Goal: Information Seeking & Learning: Learn about a topic

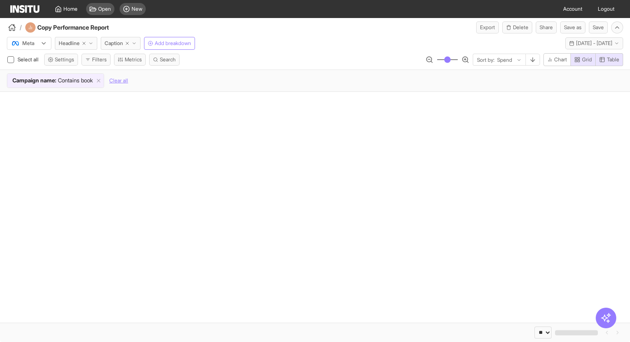
select select "**"
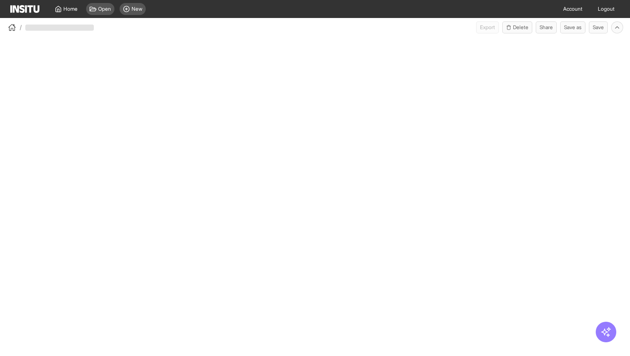
select select "**"
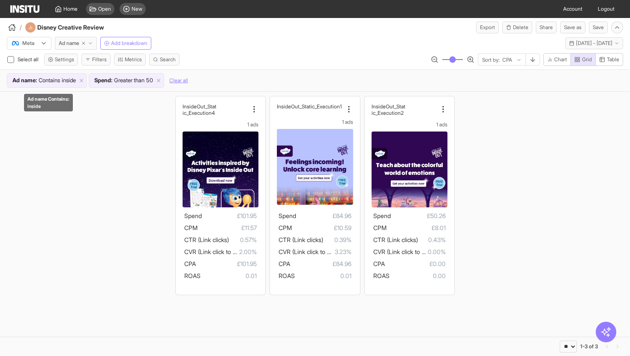
click at [72, 81] on span "inside" at bounding box center [69, 80] width 14 height 9
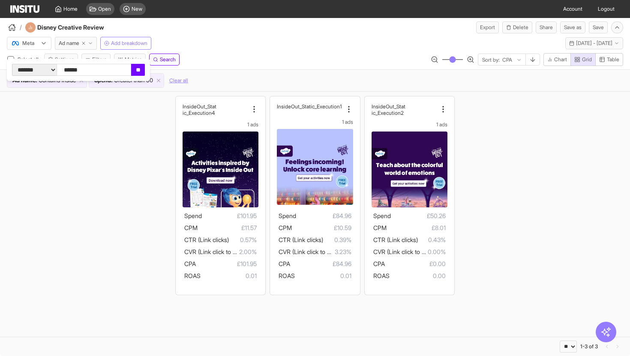
click at [109, 69] on input "******" at bounding box center [94, 70] width 75 height 12
type input "****"
click at [145, 69] on input "**" at bounding box center [138, 70] width 14 height 12
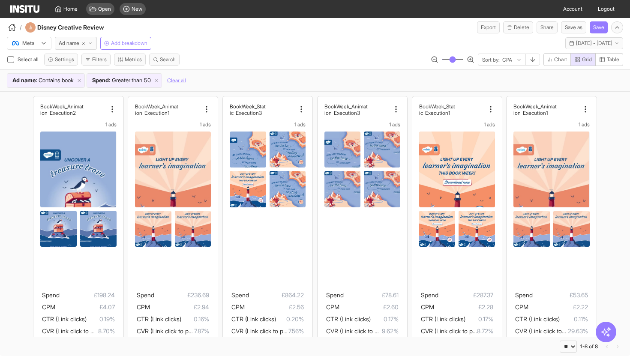
click at [225, 77] on div "Ad name : Contains book Spend : Greater than 50 Clear all" at bounding box center [315, 80] width 616 height 15
click at [576, 47] on button "Mon 18 - Wed 27 Aug, 2025 18 Aug 25 - 27 Aug 25" at bounding box center [594, 43] width 58 height 12
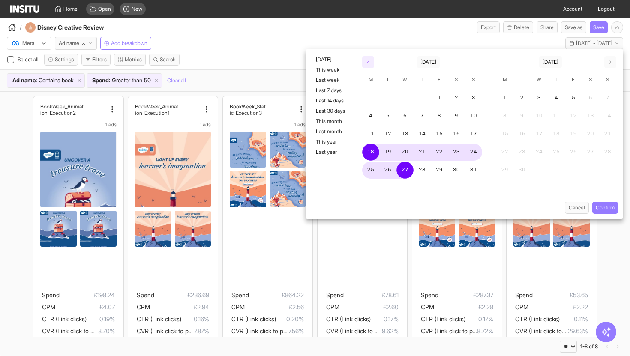
click at [369, 57] on button "button" at bounding box center [368, 62] width 12 height 12
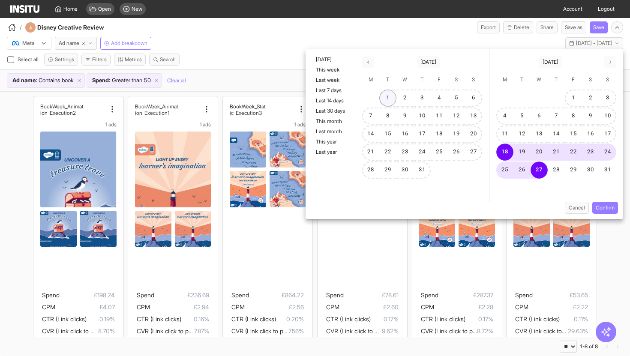
click at [384, 101] on button "1" at bounding box center [387, 98] width 17 height 17
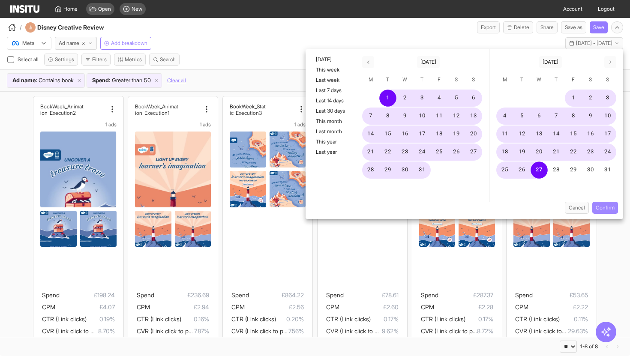
click at [609, 204] on button "Confirm" at bounding box center [605, 208] width 26 height 12
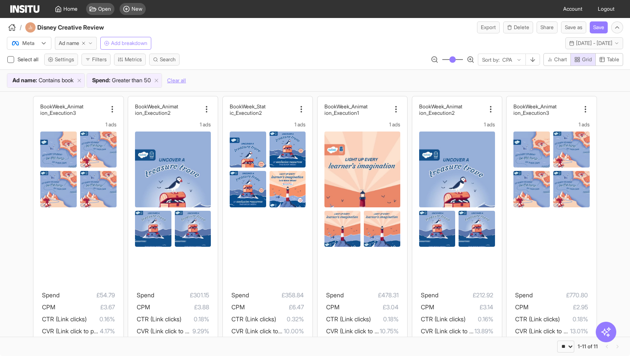
click at [128, 46] on span "Add breakdown" at bounding box center [129, 43] width 36 height 7
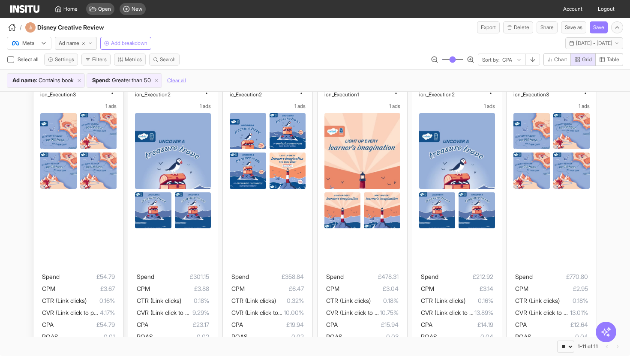
scroll to position [30, 0]
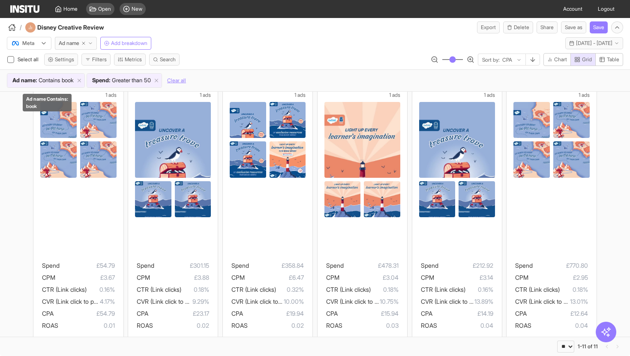
click at [55, 79] on span "Contains" at bounding box center [49, 80] width 21 height 9
click at [225, 54] on div "Select all Settings Filters Metrics Search Sort by: CPA Chart Grid Table" at bounding box center [315, 61] width 630 height 16
click at [72, 87] on div "Ad name : Contains book" at bounding box center [45, 81] width 77 height 14
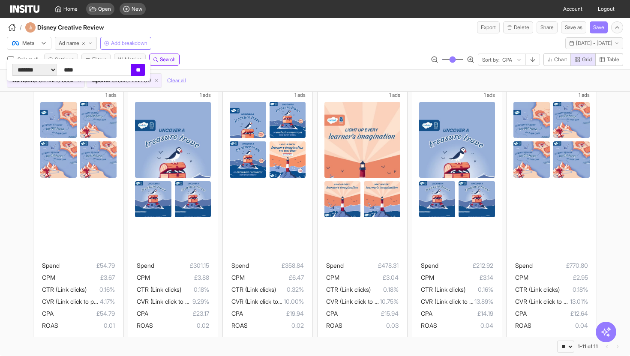
click at [236, 58] on div "**********" at bounding box center [315, 61] width 630 height 16
click at [165, 60] on span "Search" at bounding box center [168, 59] width 16 height 7
click at [240, 49] on div "Meta Ad name Add breakdown Tue 1 Jul - Wed 27 Aug, 2025 1 Jul 25 - 27 Aug 25" at bounding box center [315, 41] width 630 height 16
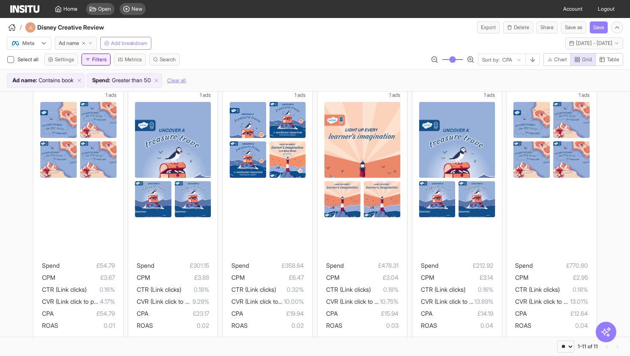
click at [104, 57] on button "Filters" at bounding box center [95, 60] width 29 height 12
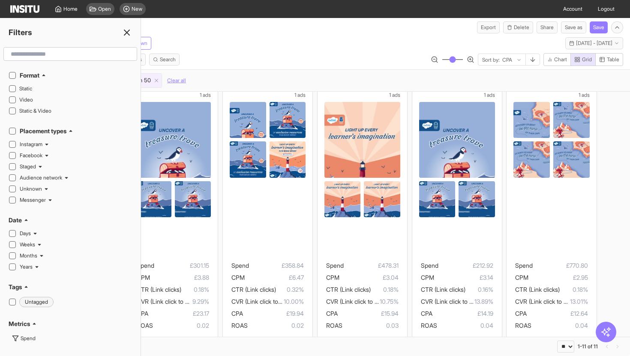
click at [65, 54] on input "text" at bounding box center [70, 53] width 126 height 15
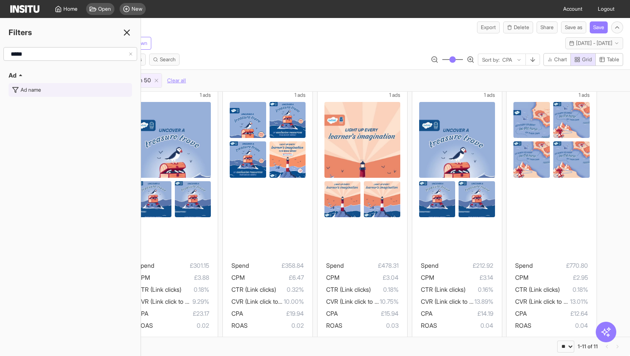
type input "*****"
click at [42, 90] on button "Ad name" at bounding box center [70, 90] width 123 height 14
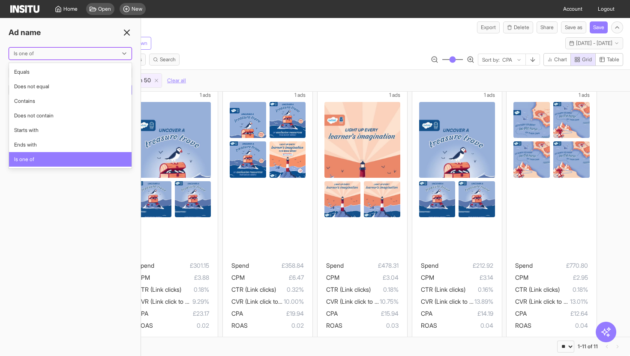
click at [83, 51] on div at bounding box center [64, 53] width 103 height 9
click at [70, 105] on div "Contains" at bounding box center [70, 101] width 123 height 15
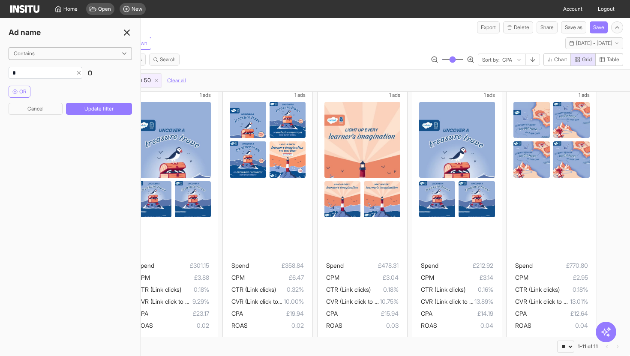
type input "*"
click at [25, 95] on button "OR" at bounding box center [20, 92] width 22 height 12
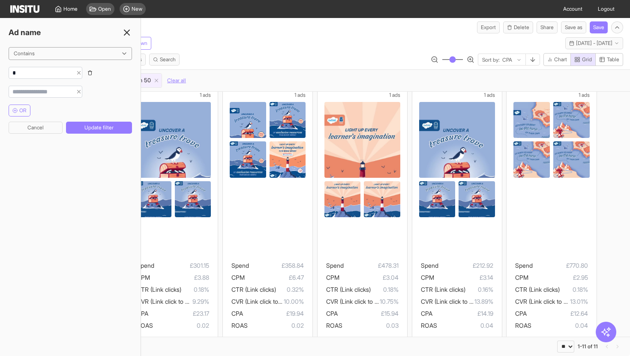
click at [92, 73] on icon "button" at bounding box center [90, 73] width 3 height 4
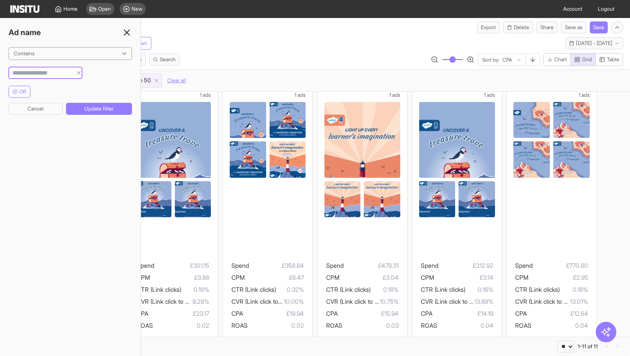
click at [65, 73] on input "string" at bounding box center [40, 73] width 63 height 9
type input "*********"
click at [85, 109] on button "Update filter" at bounding box center [99, 109] width 66 height 12
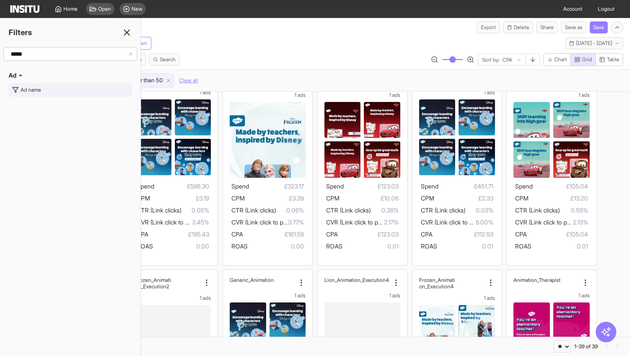
click at [36, 92] on div "Ad name" at bounding box center [31, 90] width 21 height 7
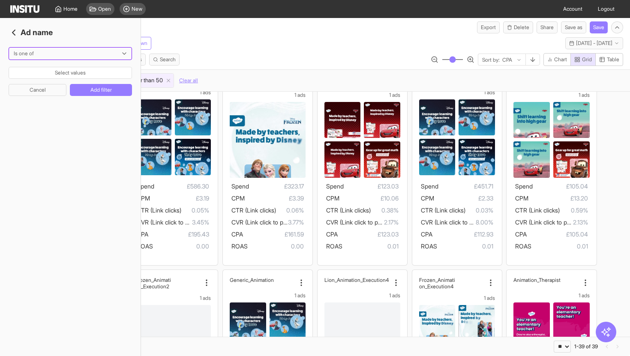
click at [66, 51] on div at bounding box center [64, 53] width 103 height 9
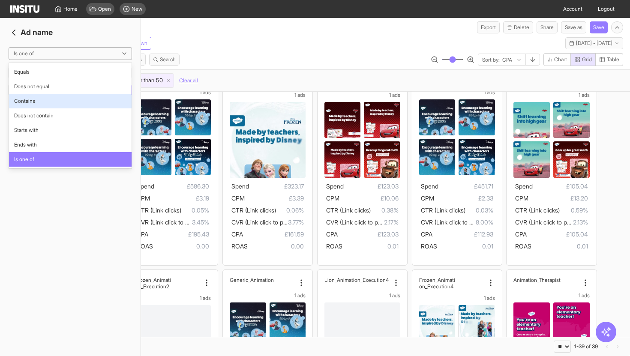
click at [57, 106] on div "Contains" at bounding box center [70, 101] width 123 height 15
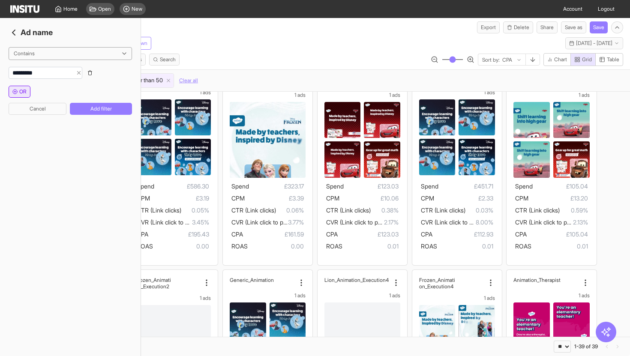
type input "*********"
click at [24, 93] on span "OR" at bounding box center [22, 91] width 7 height 7
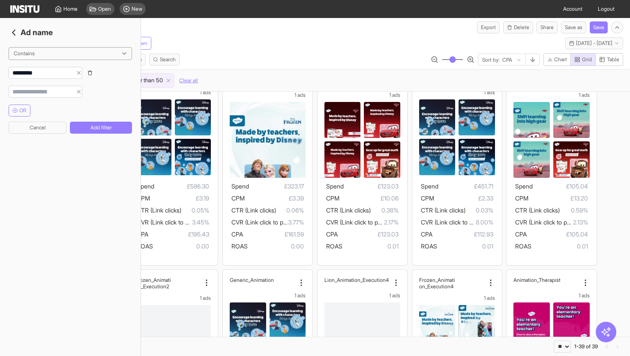
click at [42, 92] on input "string" at bounding box center [40, 91] width 63 height 9
type input "****"
click at [84, 130] on button "Add filter" at bounding box center [101, 128] width 62 height 12
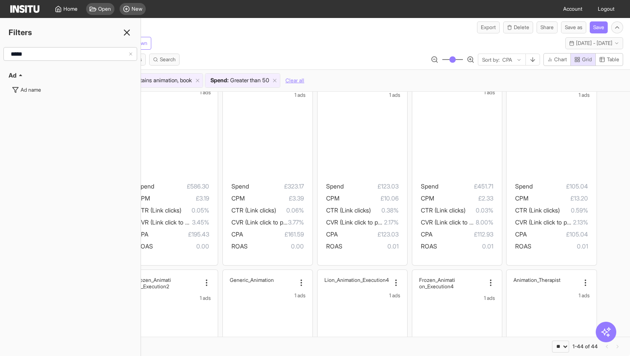
click at [303, 43] on div "Meta Ad name Add breakdown Tue 1 Jul - Wed 27 Aug, 2025 1 Jul 25 - 27 Aug 25" at bounding box center [315, 41] width 630 height 16
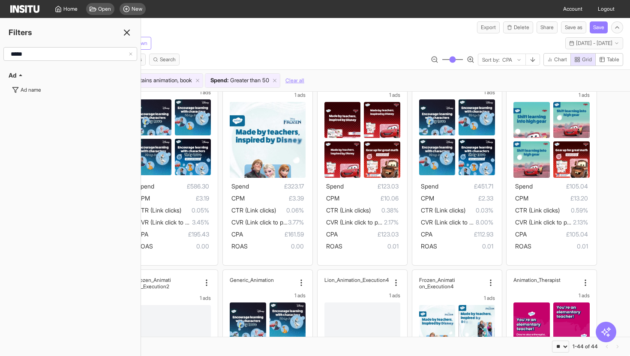
click at [266, 36] on div "Meta Ad name Add breakdown Tue 1 Jul - Wed 27 Aug, 2025 1 Jul 25 - 27 Aug 25" at bounding box center [315, 41] width 630 height 16
click at [124, 30] on line at bounding box center [126, 32] width 5 height 5
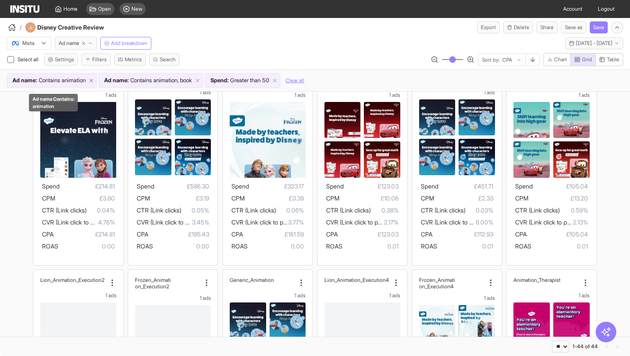
click at [93, 81] on line at bounding box center [91, 80] width 3 height 3
click at [87, 80] on span "animation, book" at bounding box center [81, 80] width 39 height 9
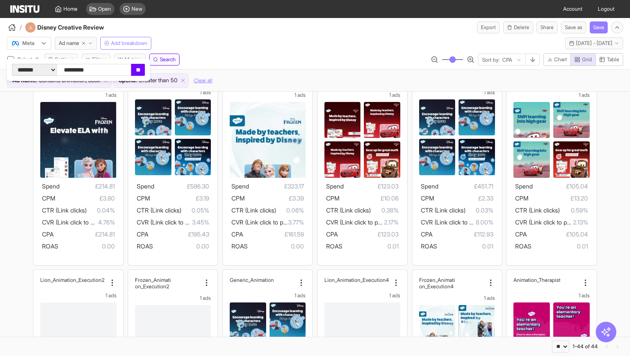
click at [231, 57] on div "**********" at bounding box center [315, 61] width 630 height 16
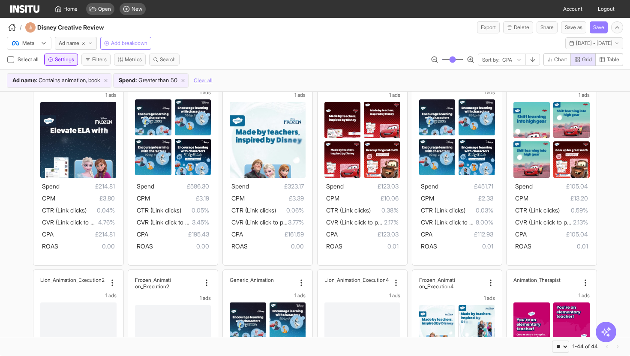
click at [68, 63] on button "Settings" at bounding box center [61, 60] width 34 height 12
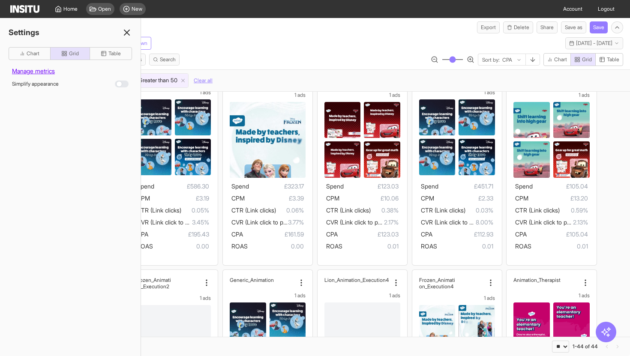
click at [189, 46] on div "Meta Ad name Add breakdown Tue 1 Jul - Wed 27 Aug, 2025 1 Jul 25 - 27 Aug 25" at bounding box center [315, 41] width 630 height 16
click at [123, 32] on icon at bounding box center [127, 32] width 10 height 10
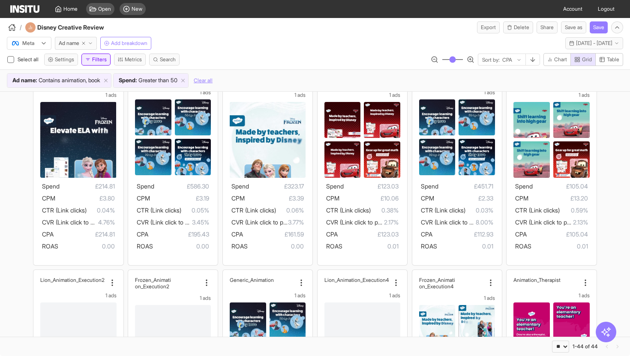
click at [99, 62] on button "Filters" at bounding box center [95, 60] width 29 height 12
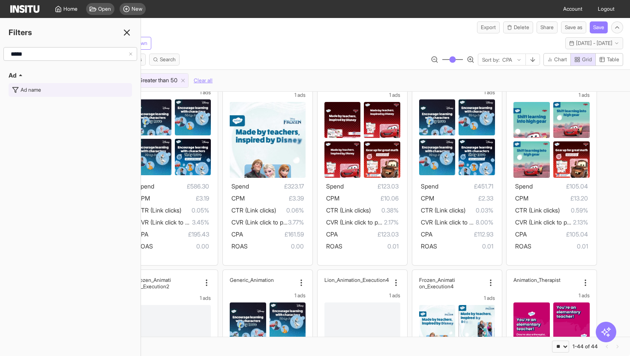
click at [40, 90] on div "Ad name" at bounding box center [31, 90] width 21 height 7
click at [78, 72] on button "Select values" at bounding box center [70, 73] width 123 height 12
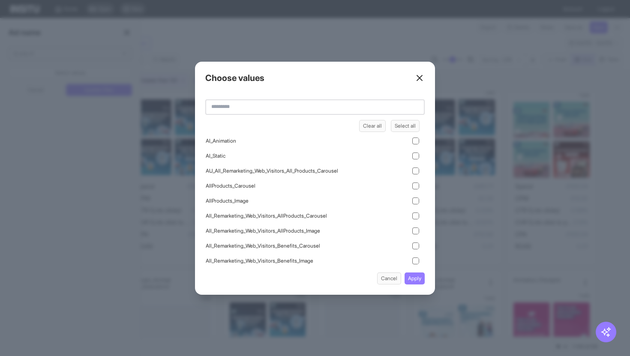
click at [420, 78] on line at bounding box center [419, 77] width 5 height 5
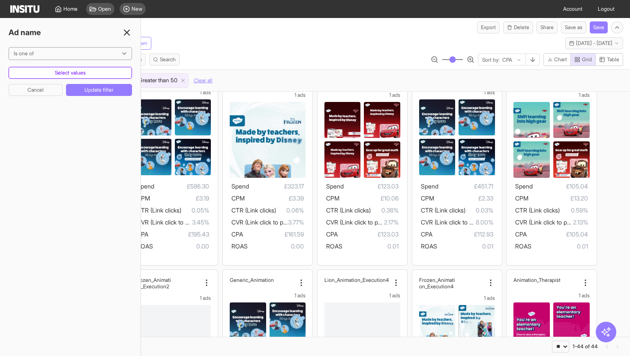
click at [110, 73] on button "Select values" at bounding box center [70, 73] width 123 height 12
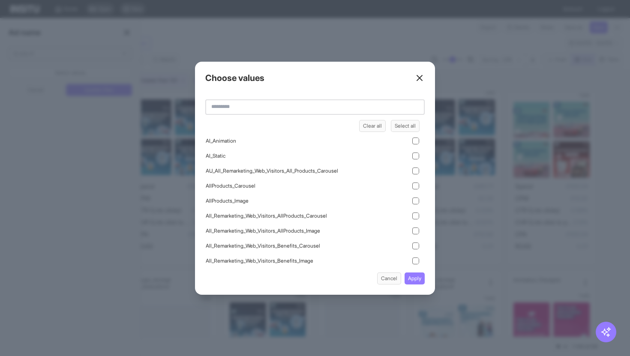
click at [418, 75] on line at bounding box center [419, 77] width 5 height 5
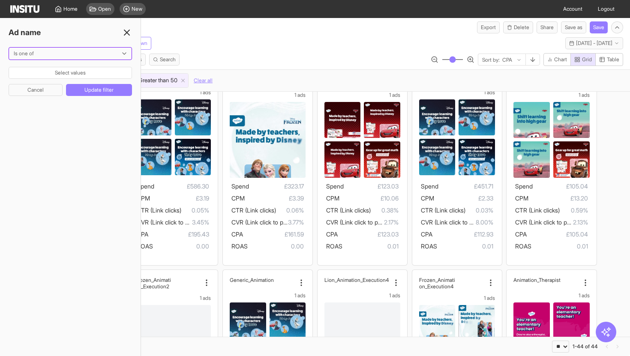
click at [107, 54] on div at bounding box center [64, 53] width 103 height 9
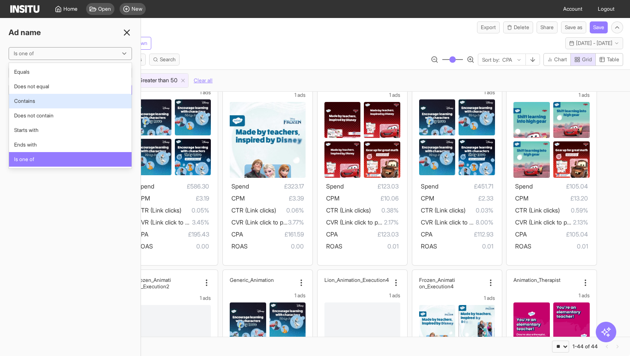
click at [67, 103] on span "Contains" at bounding box center [70, 101] width 112 height 8
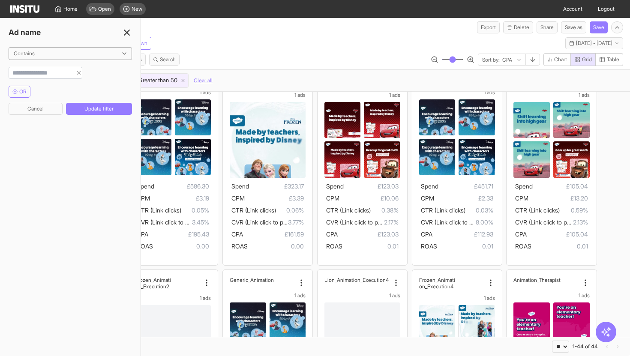
click at [64, 72] on input "string" at bounding box center [40, 73] width 63 height 9
click at [28, 89] on button "OR" at bounding box center [20, 92] width 22 height 12
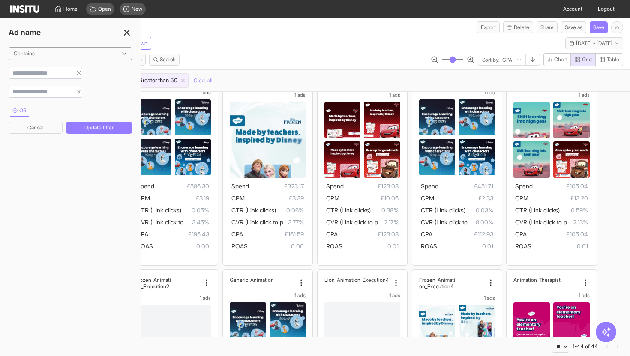
click at [80, 45] on div "Ad name Contains OR Cancel Update filter" at bounding box center [70, 187] width 141 height 338
click at [80, 49] on div at bounding box center [64, 53] width 103 height 9
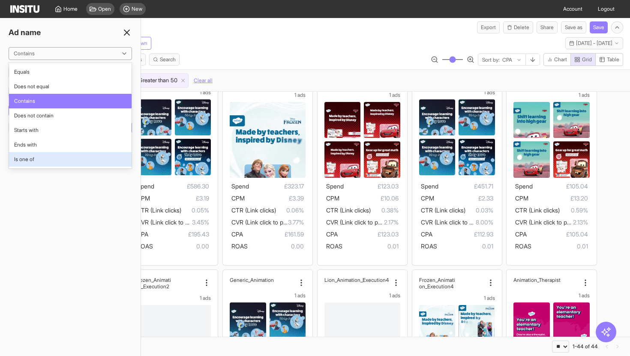
click at [50, 160] on span "Is one of" at bounding box center [70, 160] width 112 height 8
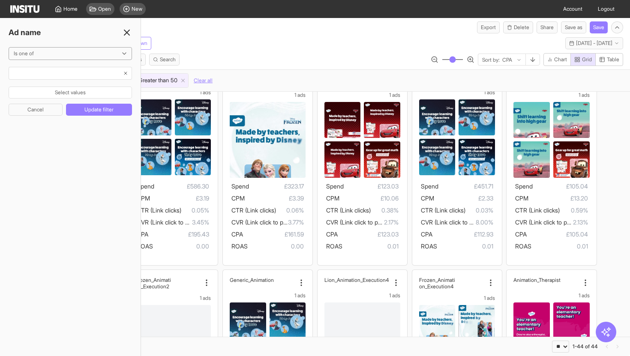
click at [67, 71] on div at bounding box center [70, 73] width 123 height 13
click at [67, 76] on div at bounding box center [70, 73] width 123 height 13
click at [67, 94] on button "Select values" at bounding box center [70, 93] width 123 height 12
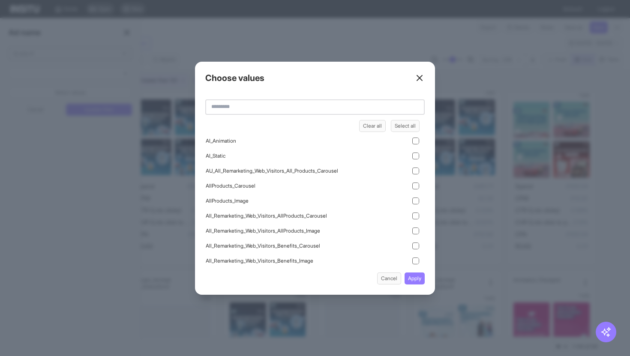
click at [292, 105] on input "text" at bounding box center [314, 106] width 219 height 15
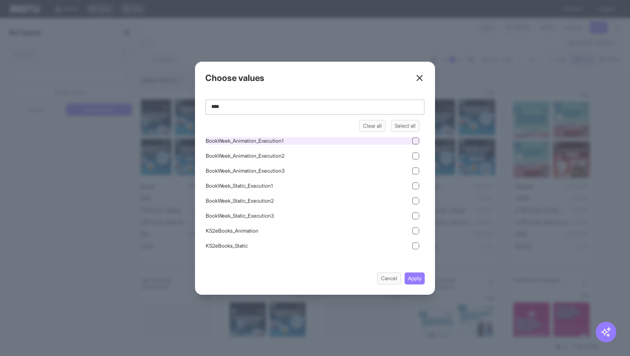
type input "****"
click at [415, 140] on icon at bounding box center [416, 141] width 4 height 4
click at [416, 155] on icon at bounding box center [416, 156] width 4 height 4
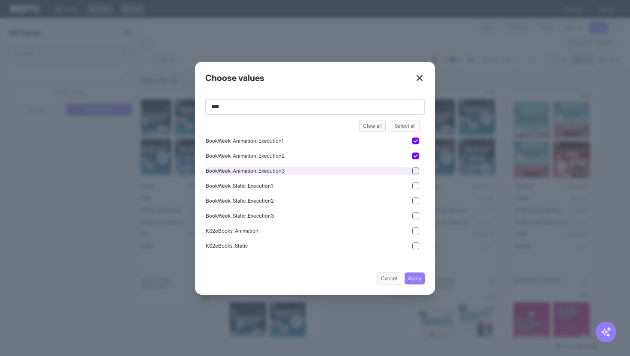
click at [414, 171] on icon at bounding box center [416, 170] width 4 height 3
click at [421, 278] on button "Apply" at bounding box center [415, 279] width 20 height 12
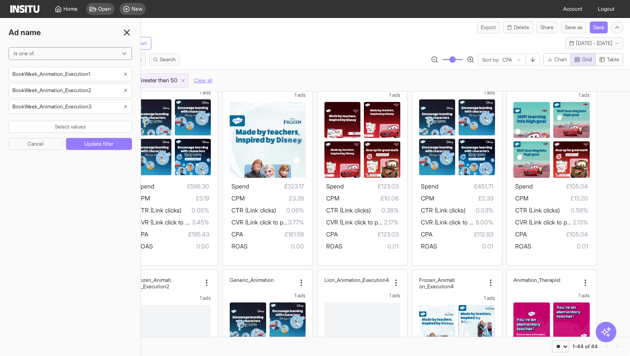
click at [249, 52] on div "Meta Ad name Add breakdown Tue 1 Jul - Wed 27 Aug, 2025 1 Jul 25 - 27 Aug 25 Se…" at bounding box center [315, 62] width 630 height 58
click at [114, 147] on button "Update filter" at bounding box center [99, 144] width 66 height 12
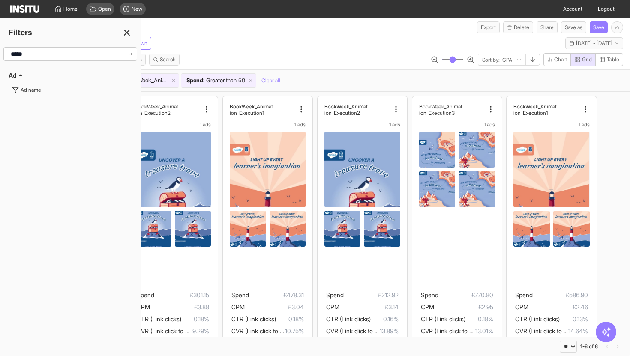
click at [128, 29] on icon at bounding box center [127, 32] width 10 height 10
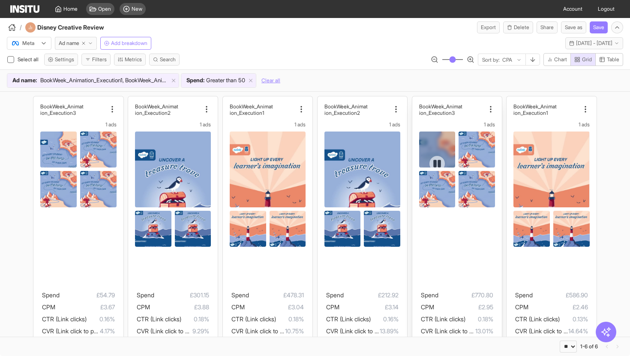
click at [443, 159] on div at bounding box center [437, 163] width 15 height 15
click at [445, 148] on div at bounding box center [437, 164] width 36 height 64
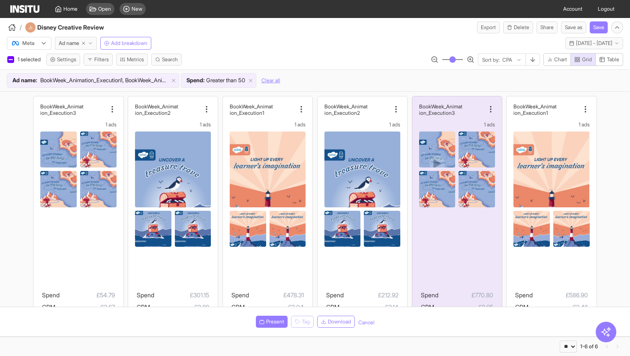
click at [137, 78] on span "BookWeek_Animation_Execution1, BookWeek_Animation_Execution2, BookWeek_Animatio…" at bounding box center [104, 80] width 128 height 9
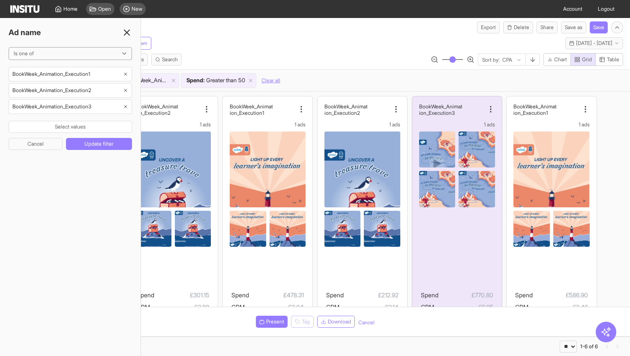
click at [127, 34] on icon at bounding box center [127, 32] width 10 height 10
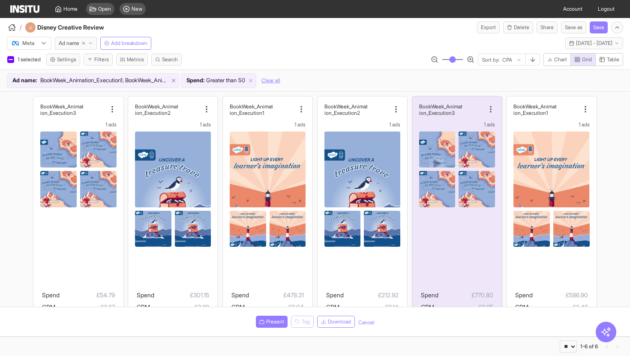
click at [173, 81] on icon at bounding box center [174, 81] width 6 height 6
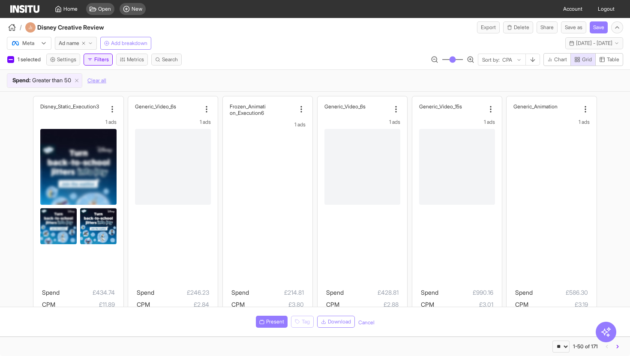
click at [105, 65] on button "Filters" at bounding box center [98, 60] width 29 height 12
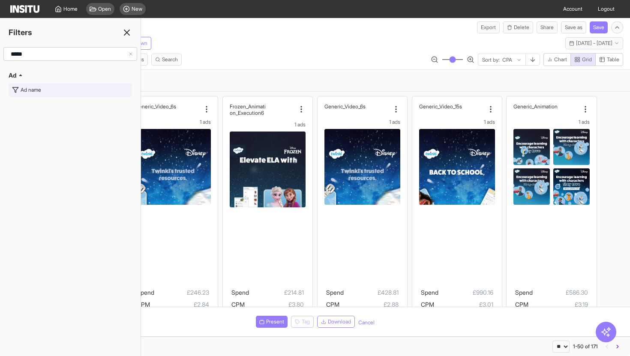
click at [69, 93] on button "Ad name" at bounding box center [70, 90] width 123 height 14
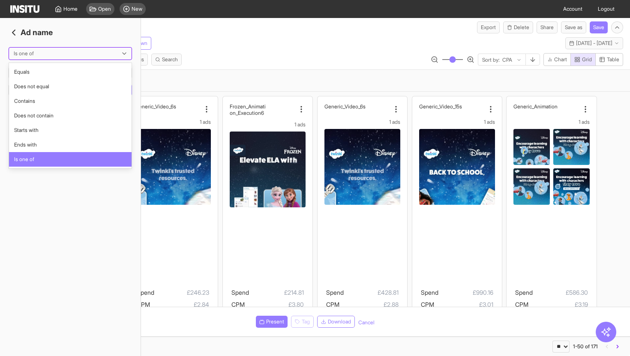
click at [86, 54] on div at bounding box center [64, 53] width 103 height 9
click at [73, 100] on span "Contains" at bounding box center [70, 101] width 112 height 8
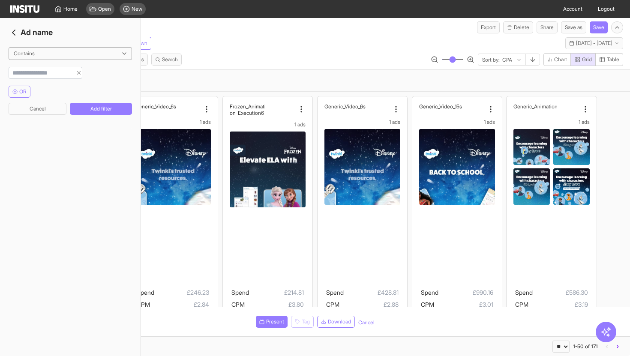
click at [69, 71] on input "string" at bounding box center [40, 73] width 63 height 9
type input "****"
click at [83, 108] on button "Add filter" at bounding box center [101, 109] width 62 height 12
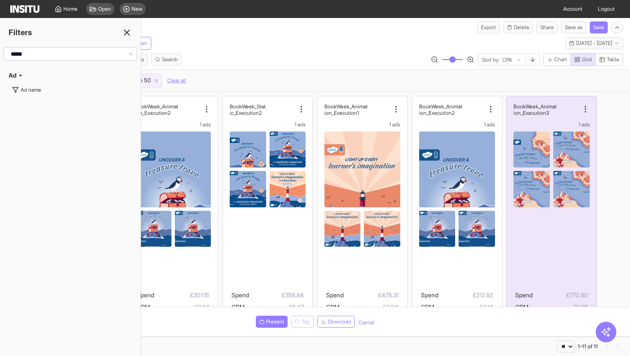
click at [307, 71] on div "Ad name : Contains book Spend : Greater than 50 Clear all" at bounding box center [315, 80] width 630 height 22
click at [123, 31] on icon at bounding box center [127, 32] width 10 height 10
